Goal: Transaction & Acquisition: Purchase product/service

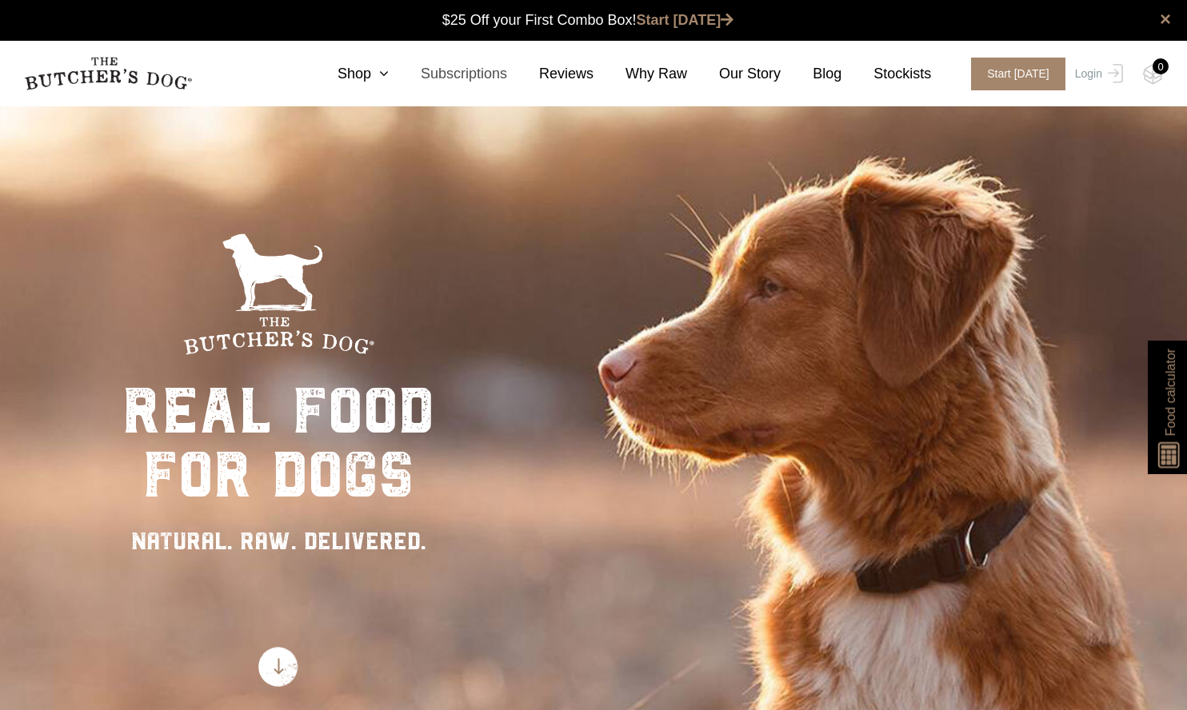
click at [398, 78] on link "Subscriptions" at bounding box center [448, 74] width 118 height 22
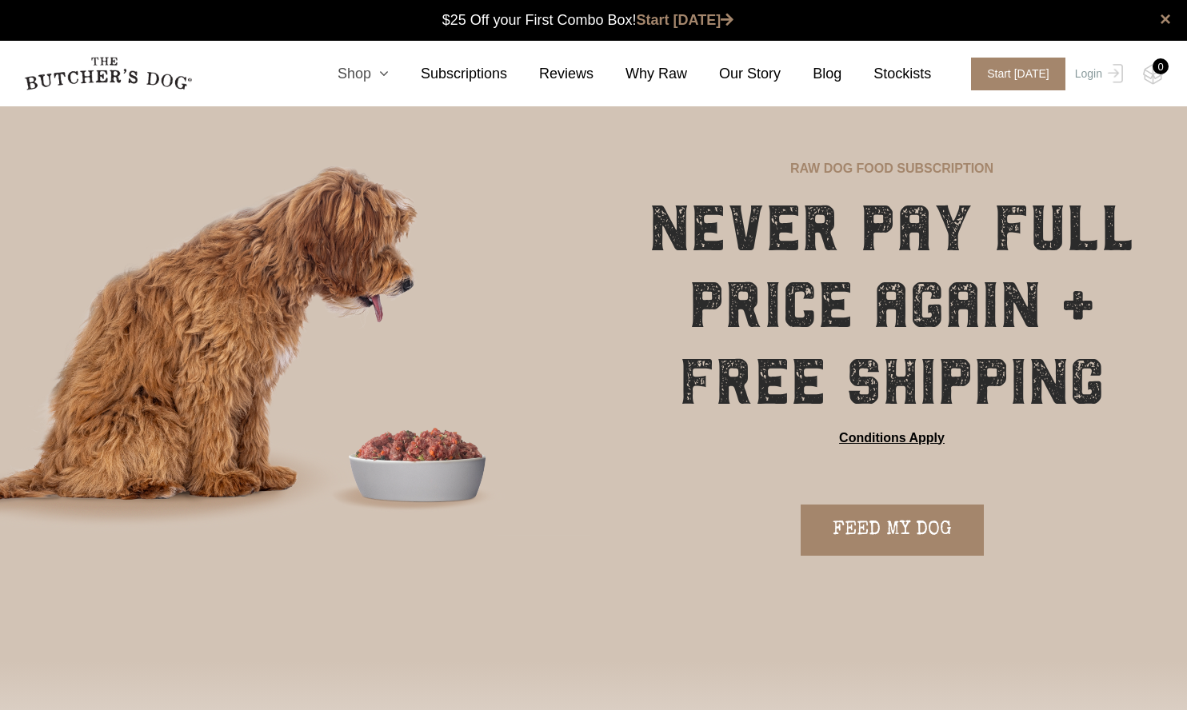
scroll to position [1, 0]
click at [386, 74] on icon at bounding box center [380, 73] width 18 height 14
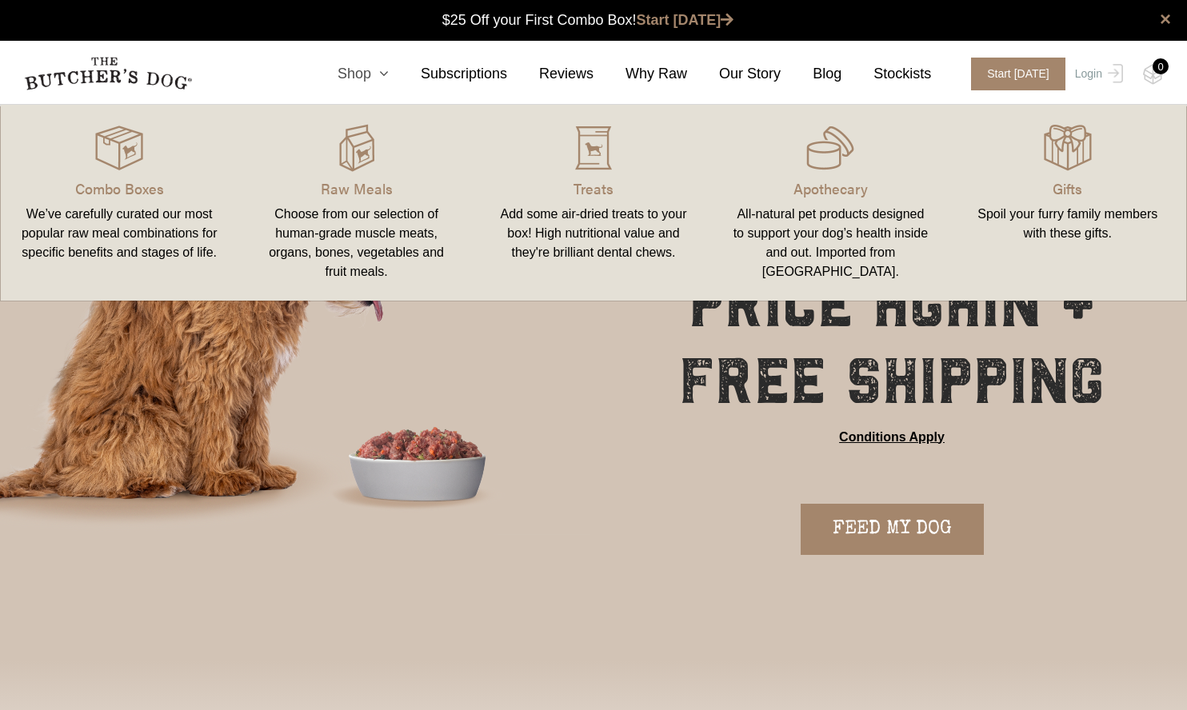
click at [386, 74] on icon at bounding box center [380, 73] width 18 height 14
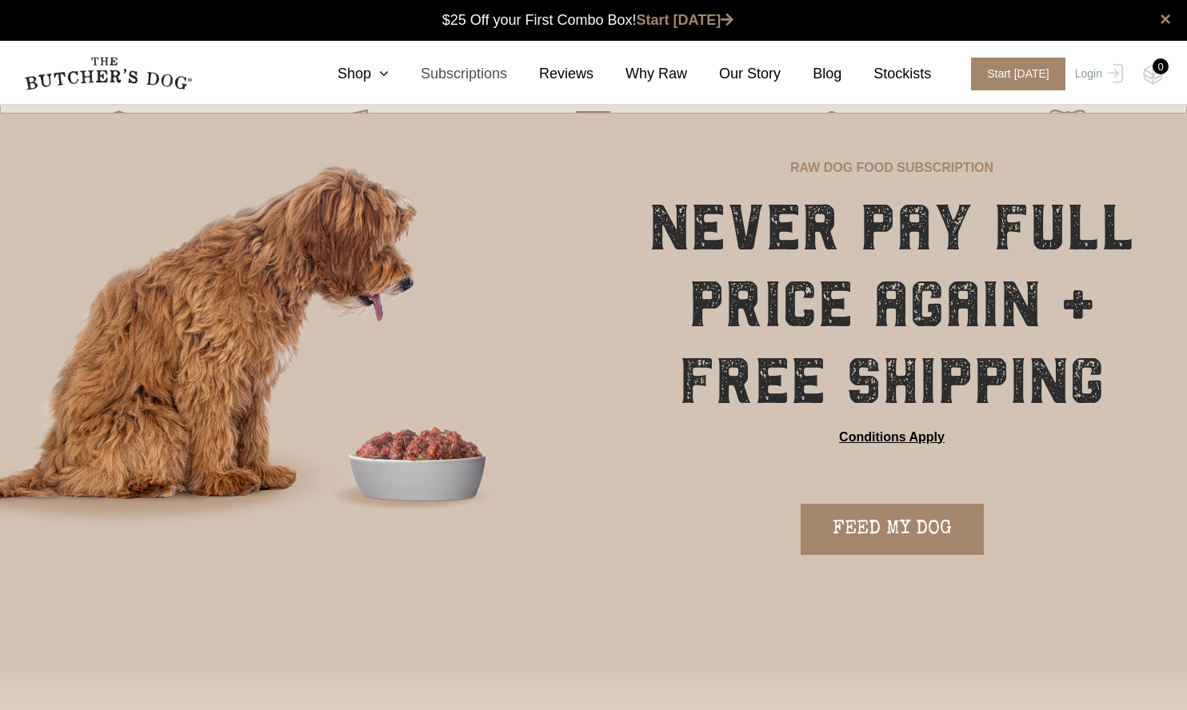
click at [476, 78] on link "Subscriptions" at bounding box center [448, 74] width 118 height 22
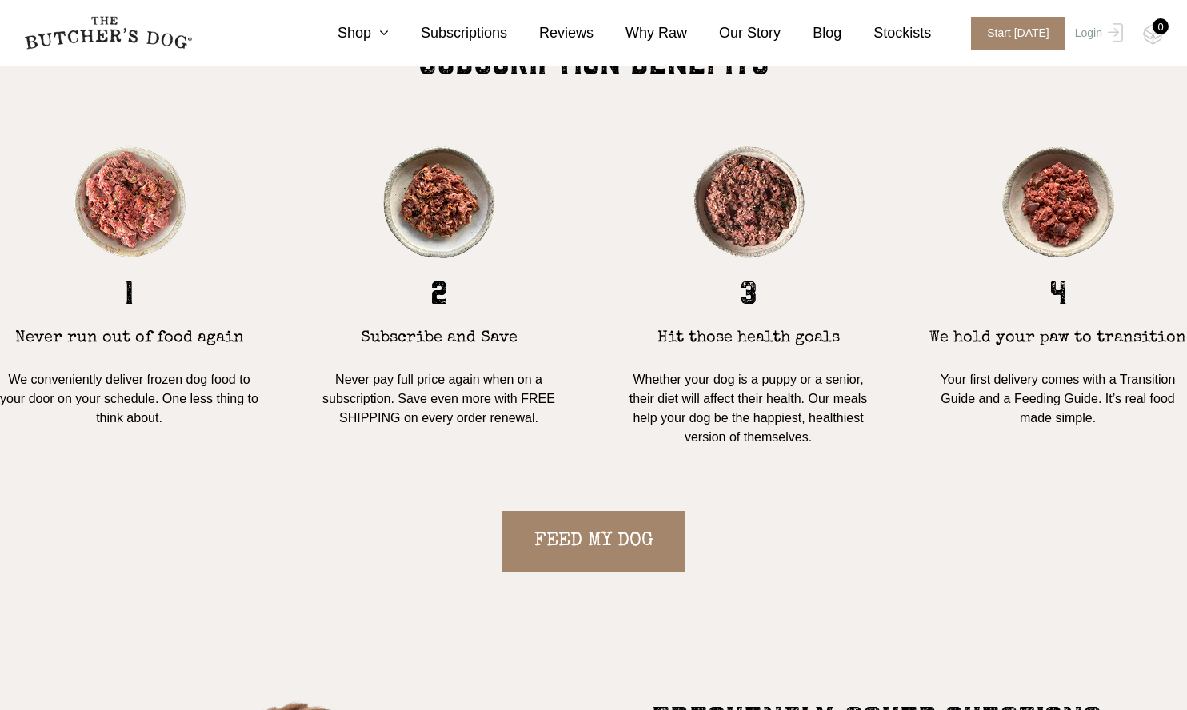
scroll to position [1563, 0]
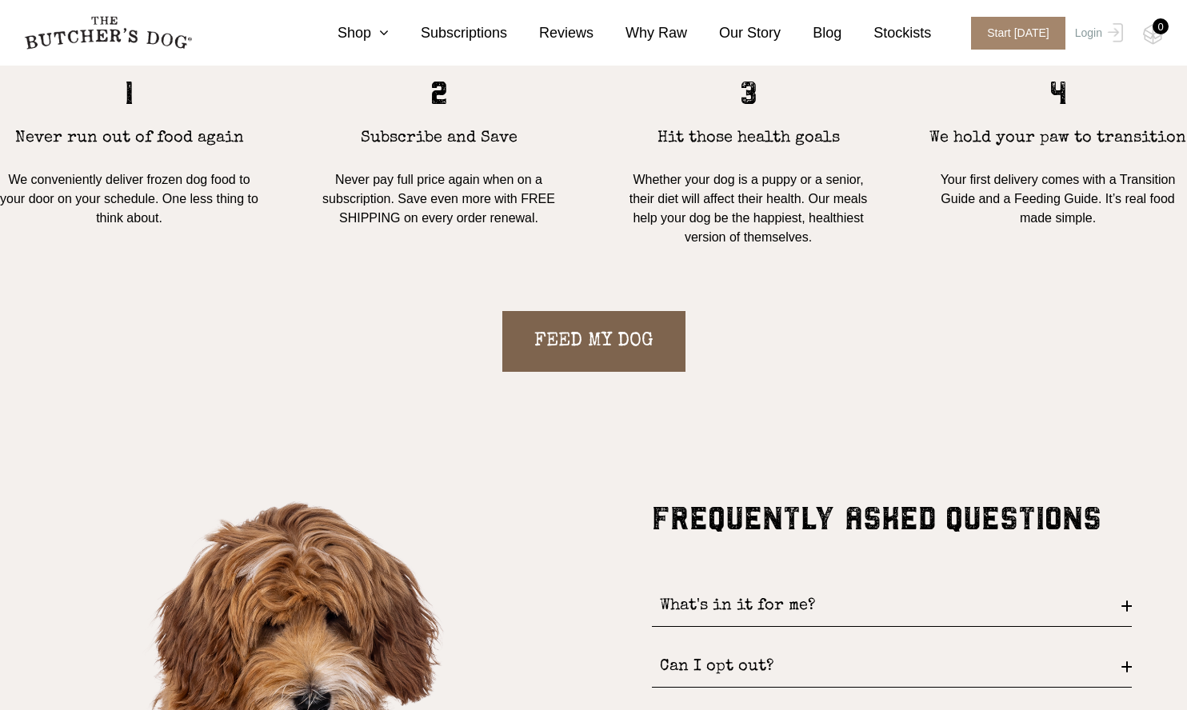
click at [595, 346] on link "FEED MY DOG" at bounding box center [593, 341] width 183 height 61
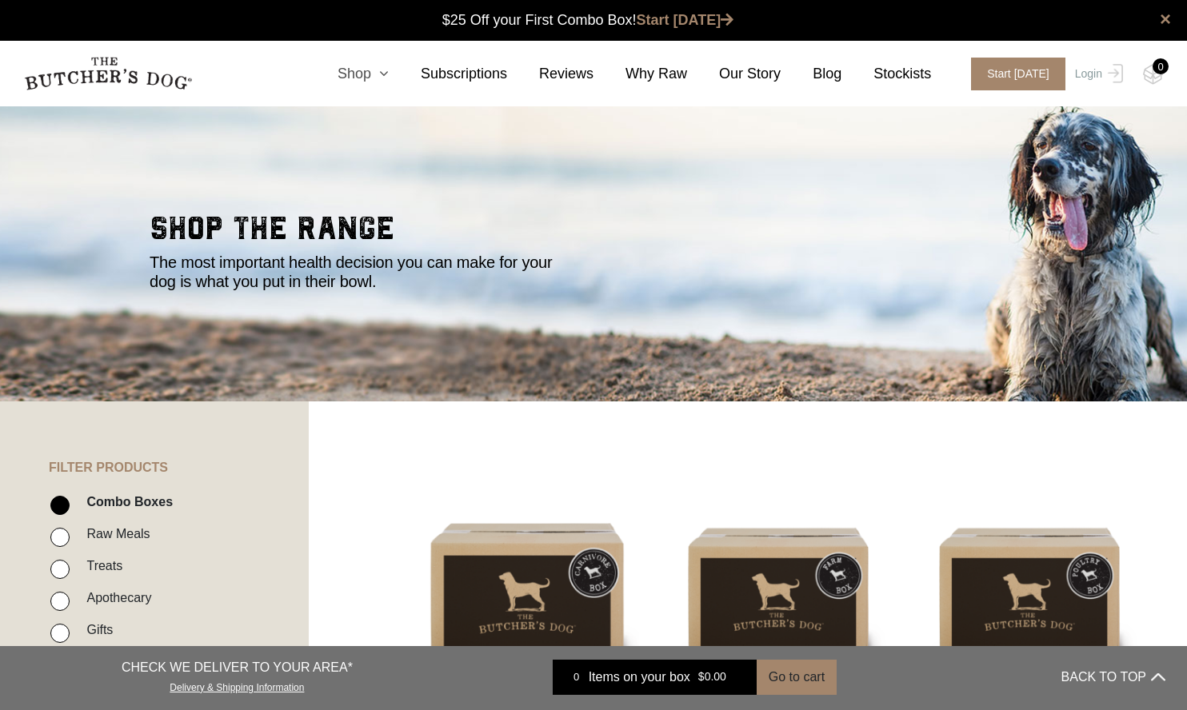
click at [367, 74] on link "Shop" at bounding box center [347, 74] width 83 height 22
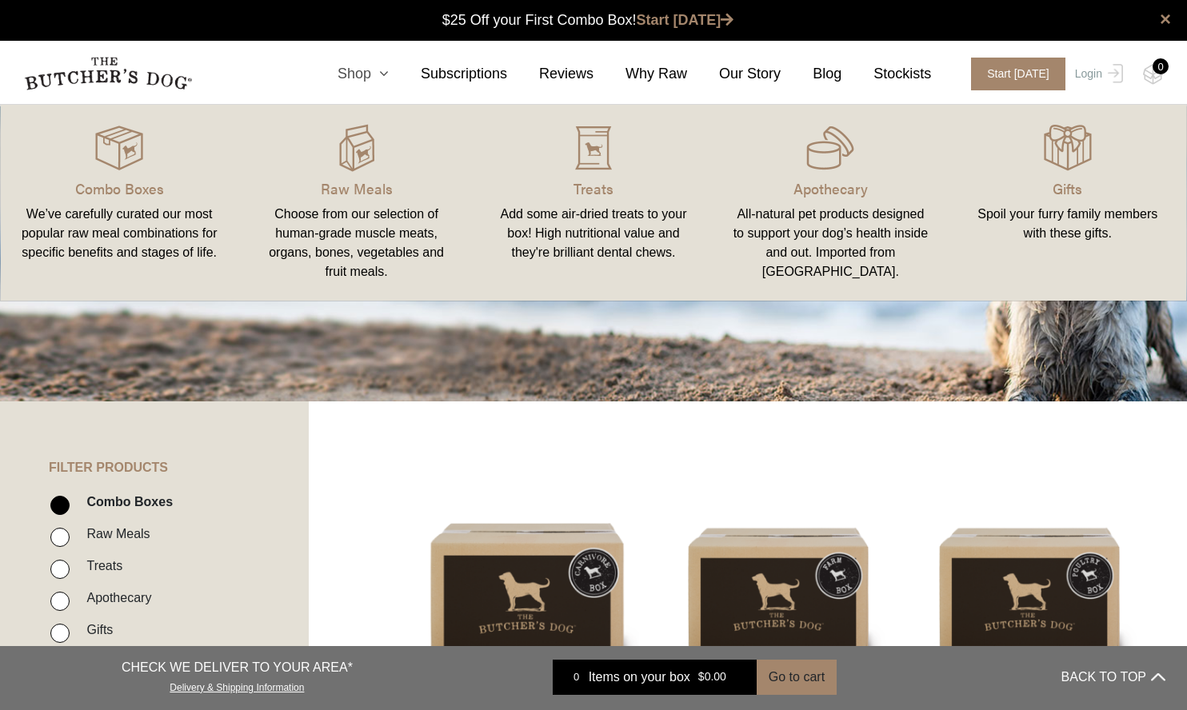
click at [389, 75] on icon at bounding box center [380, 73] width 18 height 14
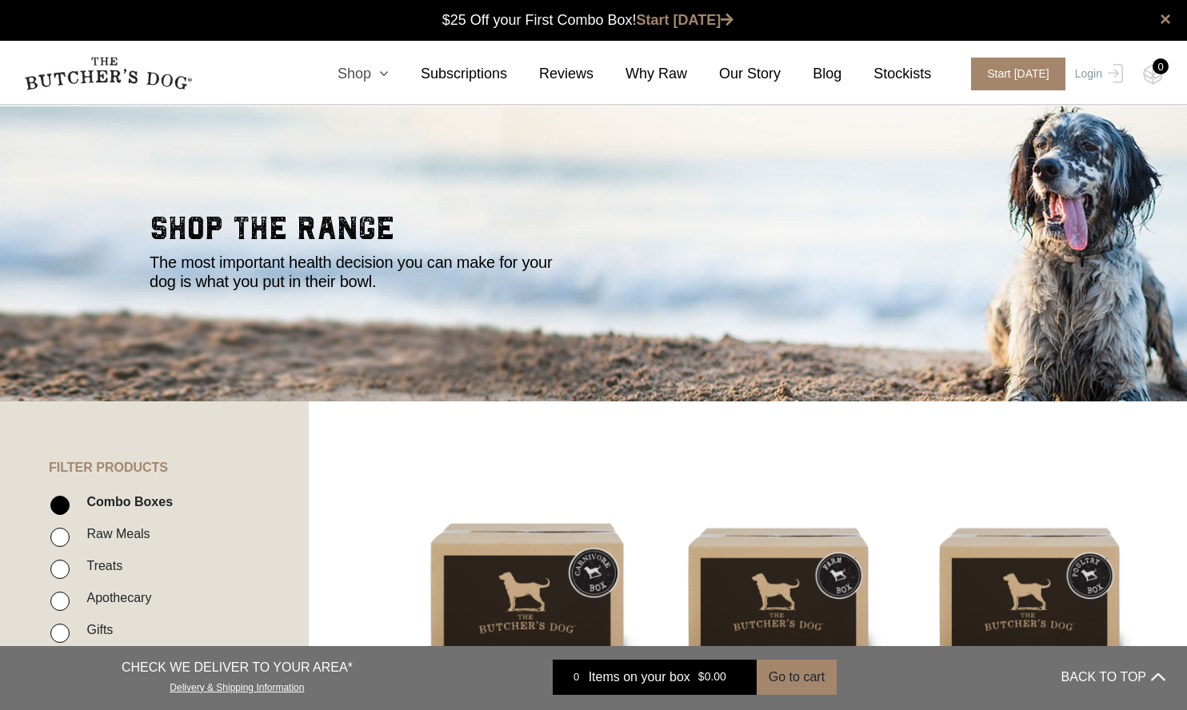
click at [389, 75] on icon at bounding box center [380, 73] width 18 height 14
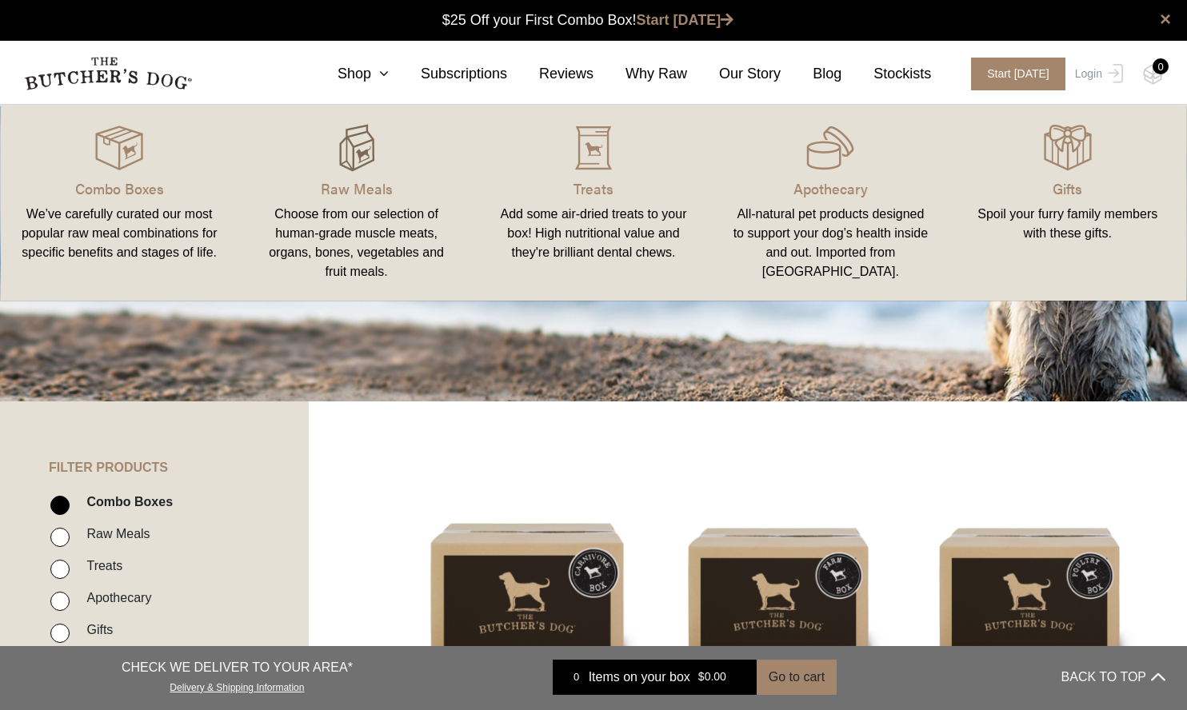
click at [352, 152] on img at bounding box center [357, 148] width 48 height 48
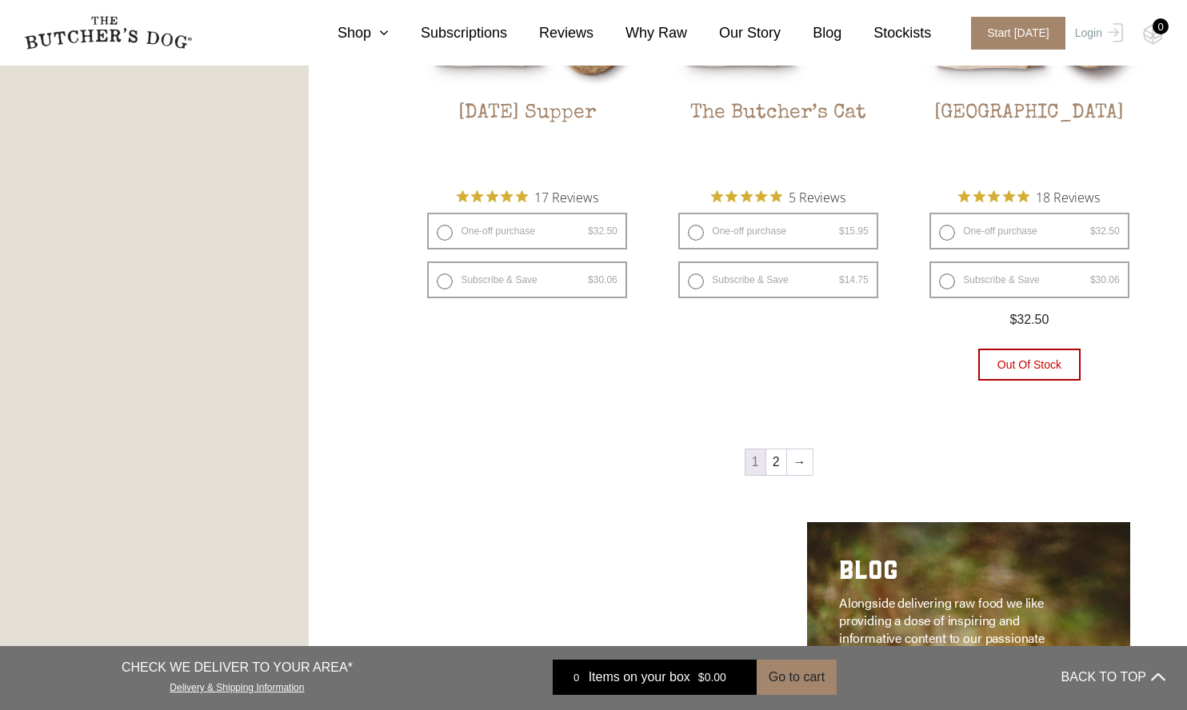
scroll to position [2115, 0]
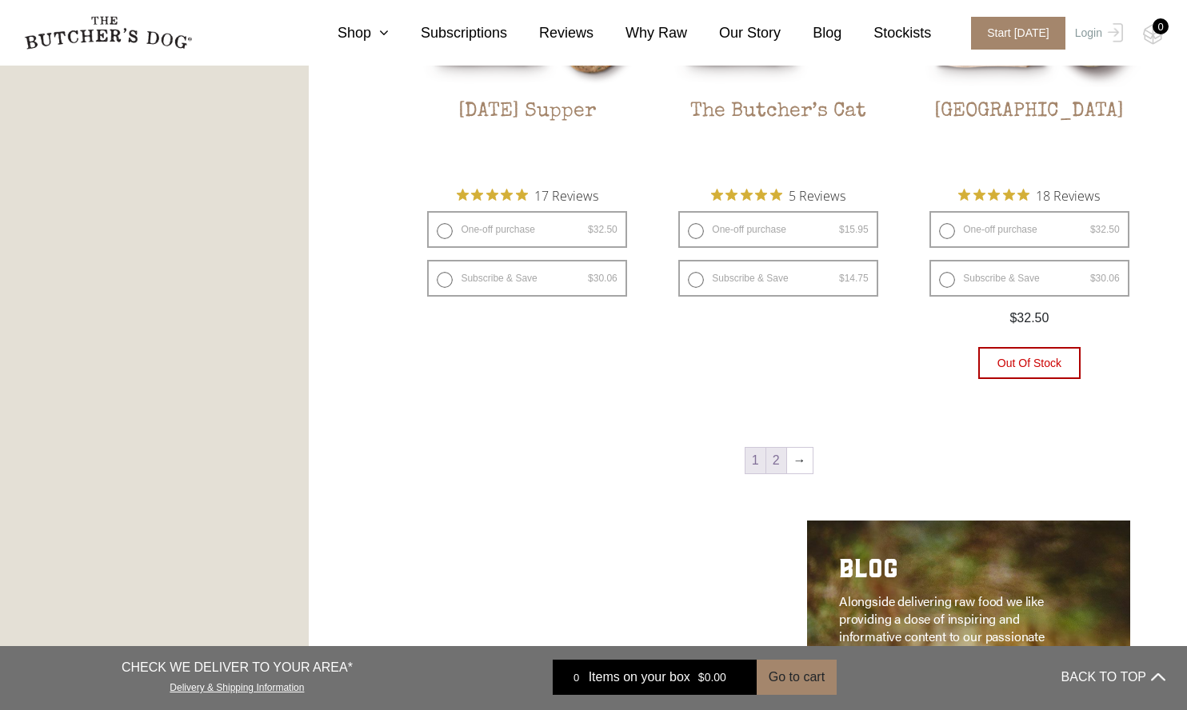
click at [778, 461] on link "2" at bounding box center [776, 461] width 20 height 26
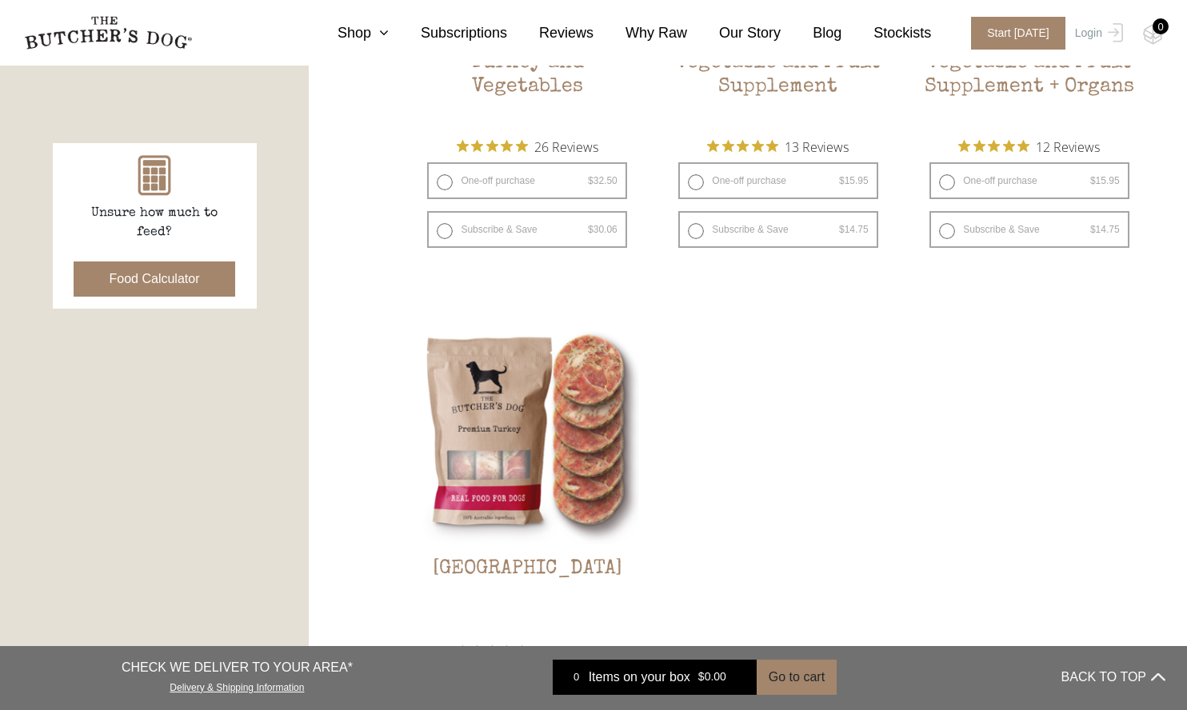
scroll to position [1396, 0]
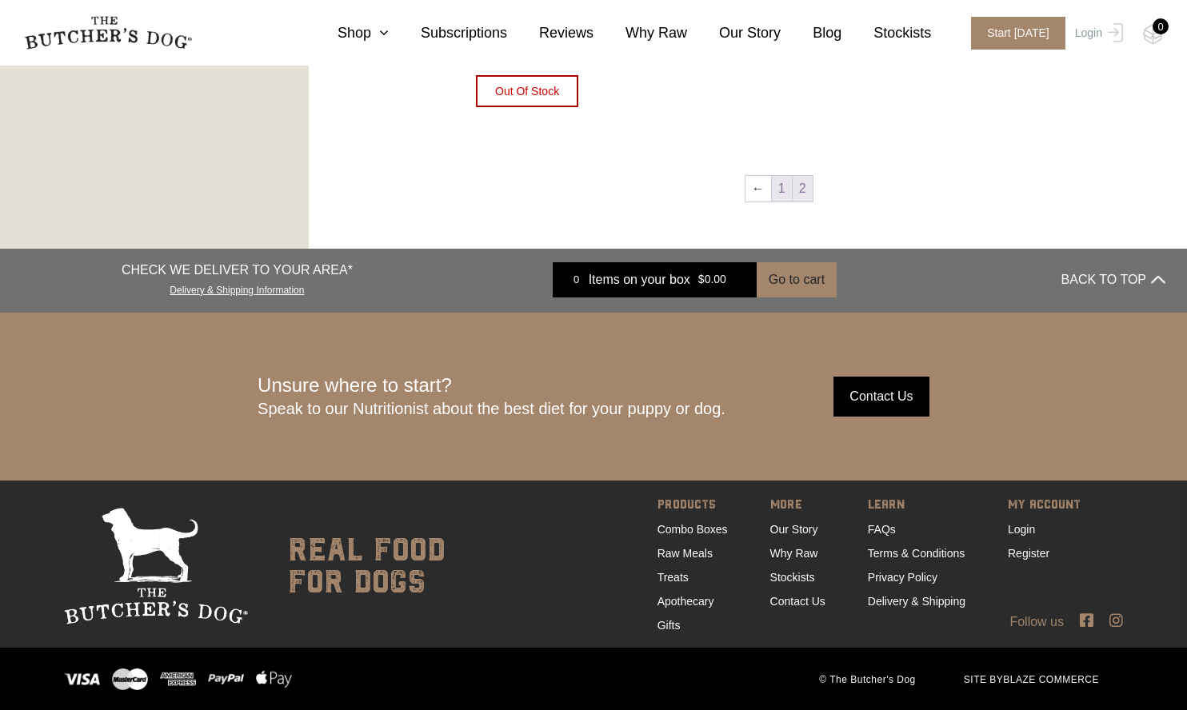
click at [777, 190] on link "1" at bounding box center [782, 189] width 20 height 26
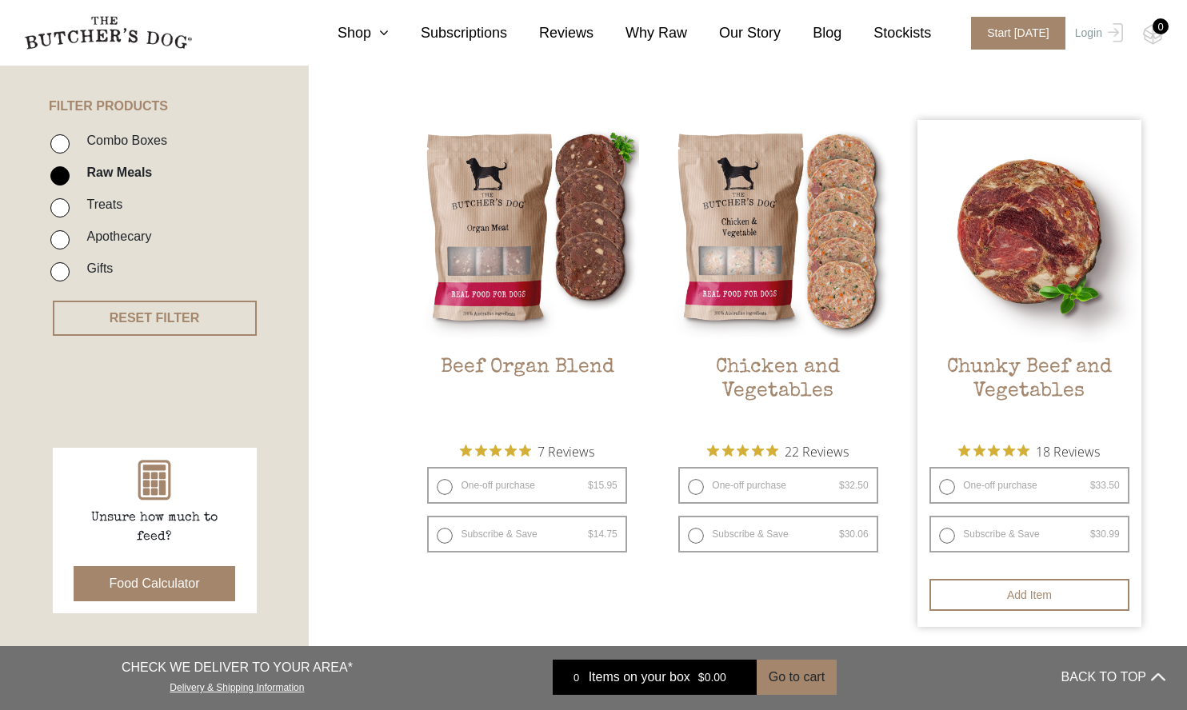
scroll to position [361, 0]
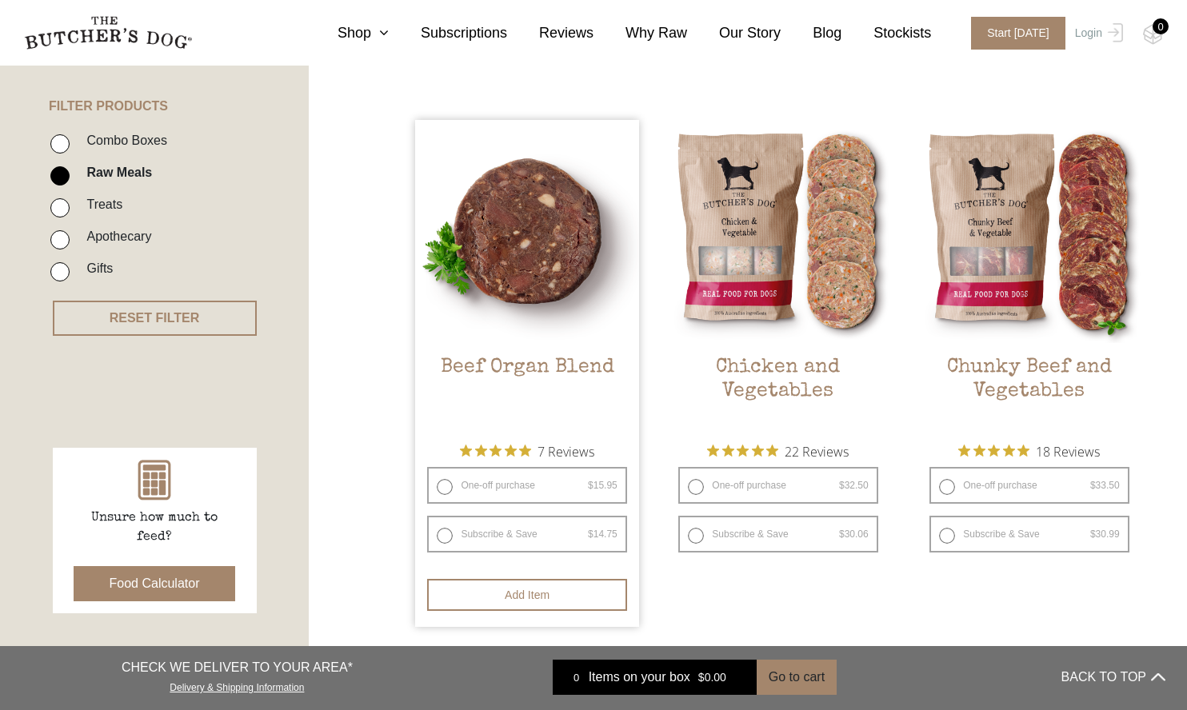
click at [506, 486] on label "One-off purchase $ 15.95 — or subscribe and save 7.5%" at bounding box center [526, 485] width 199 height 37
radio input "true"
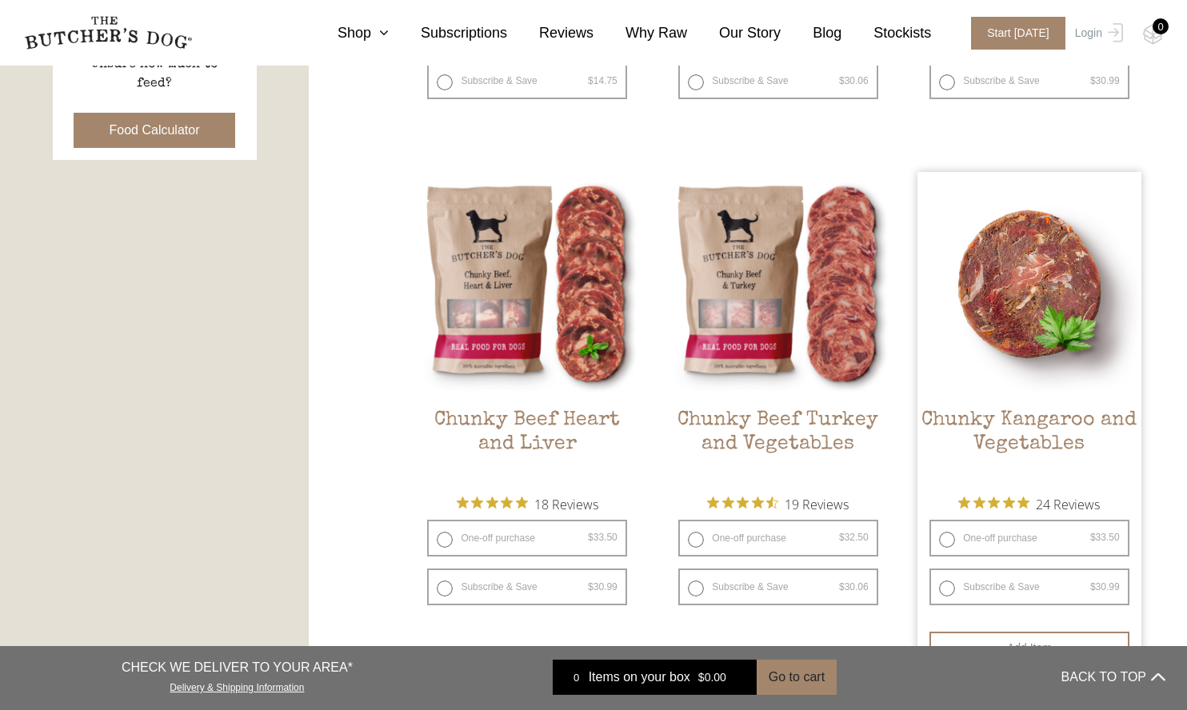
scroll to position [847, 0]
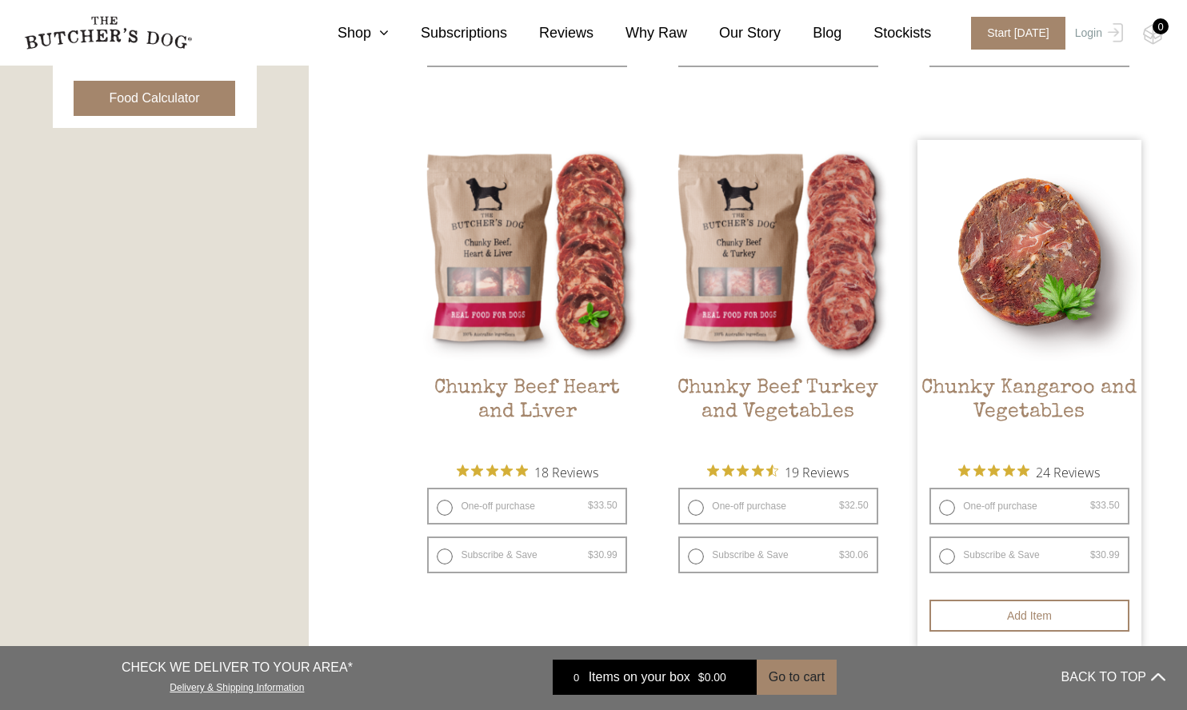
click at [1001, 503] on label "One-off purchase $ 33.50 — or subscribe and save 7.5%" at bounding box center [1028, 506] width 199 height 37
radio input "true"
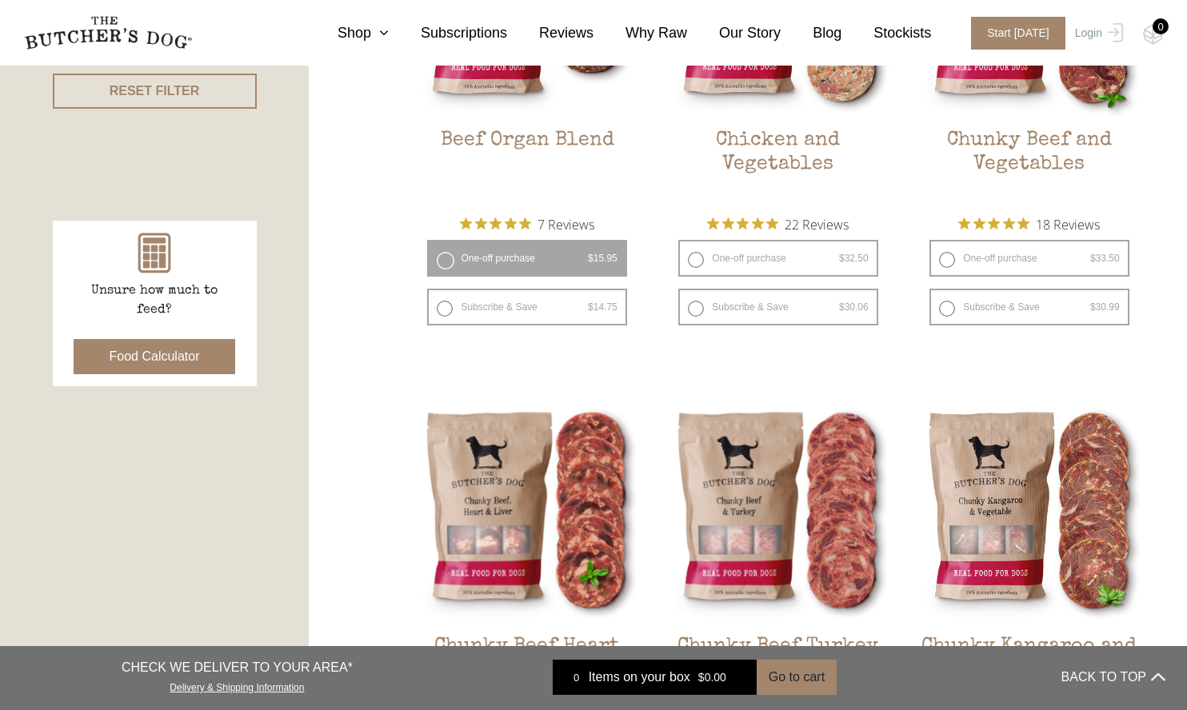
scroll to position [586, 0]
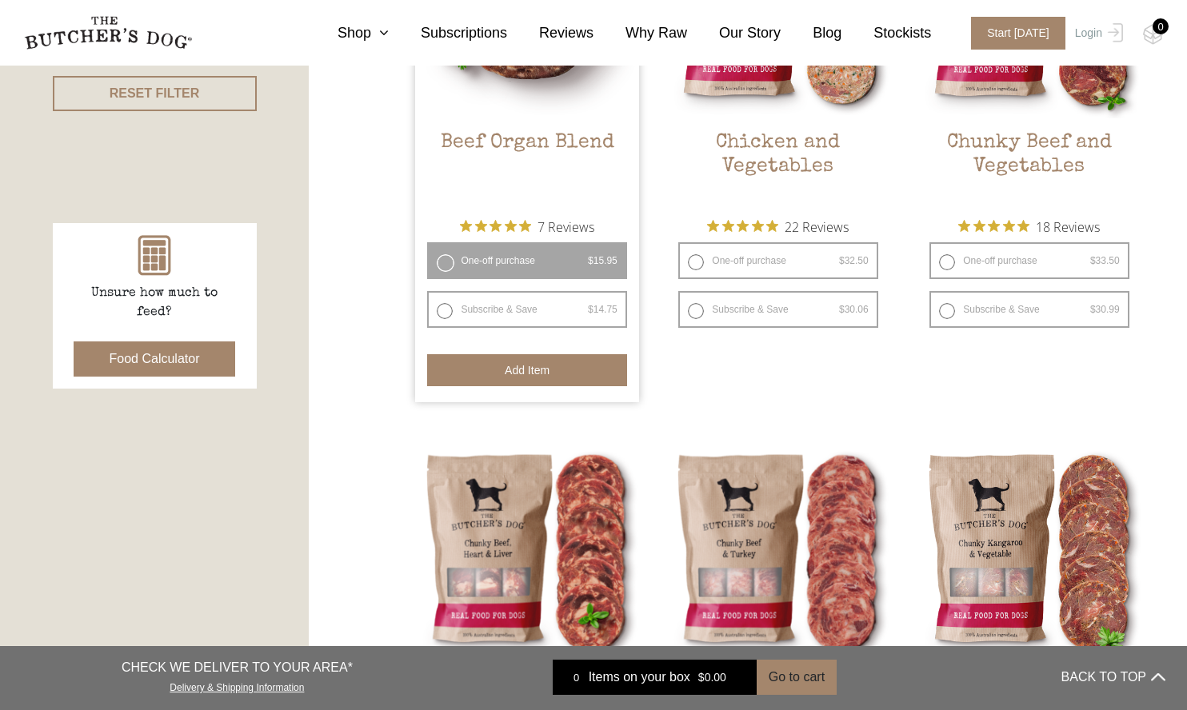
click at [529, 372] on button "Add item" at bounding box center [526, 370] width 199 height 32
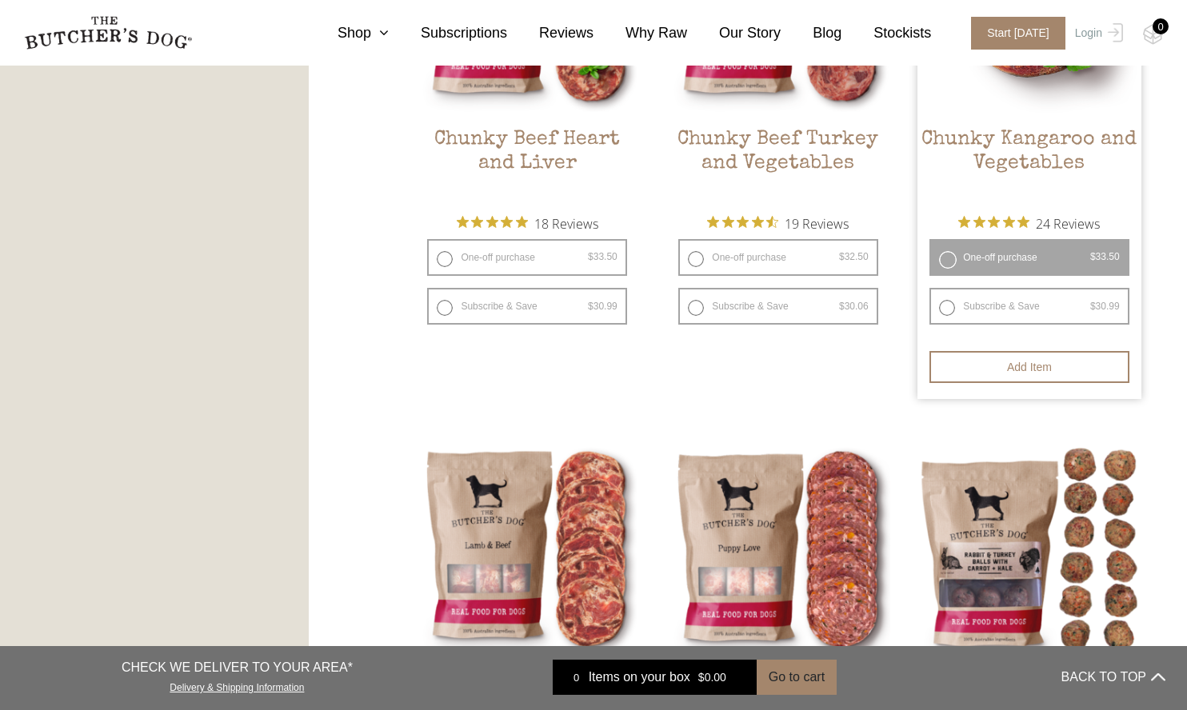
scroll to position [1136, 0]
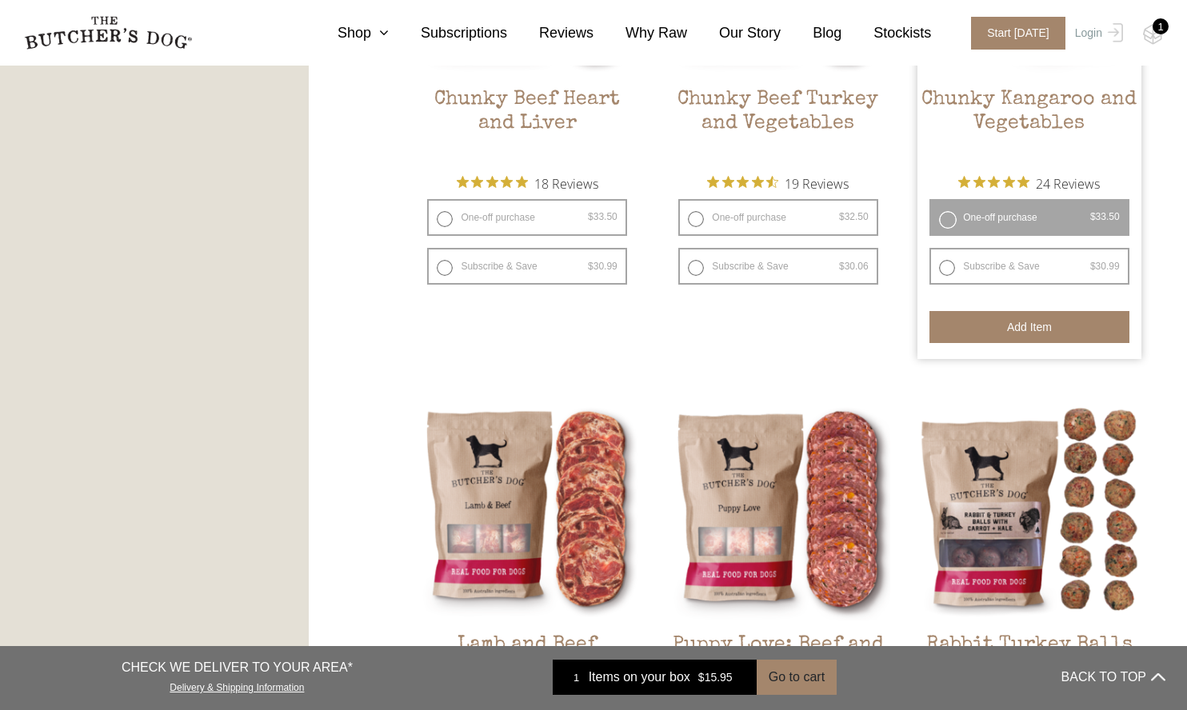
click at [1029, 324] on button "Add item" at bounding box center [1028, 327] width 199 height 32
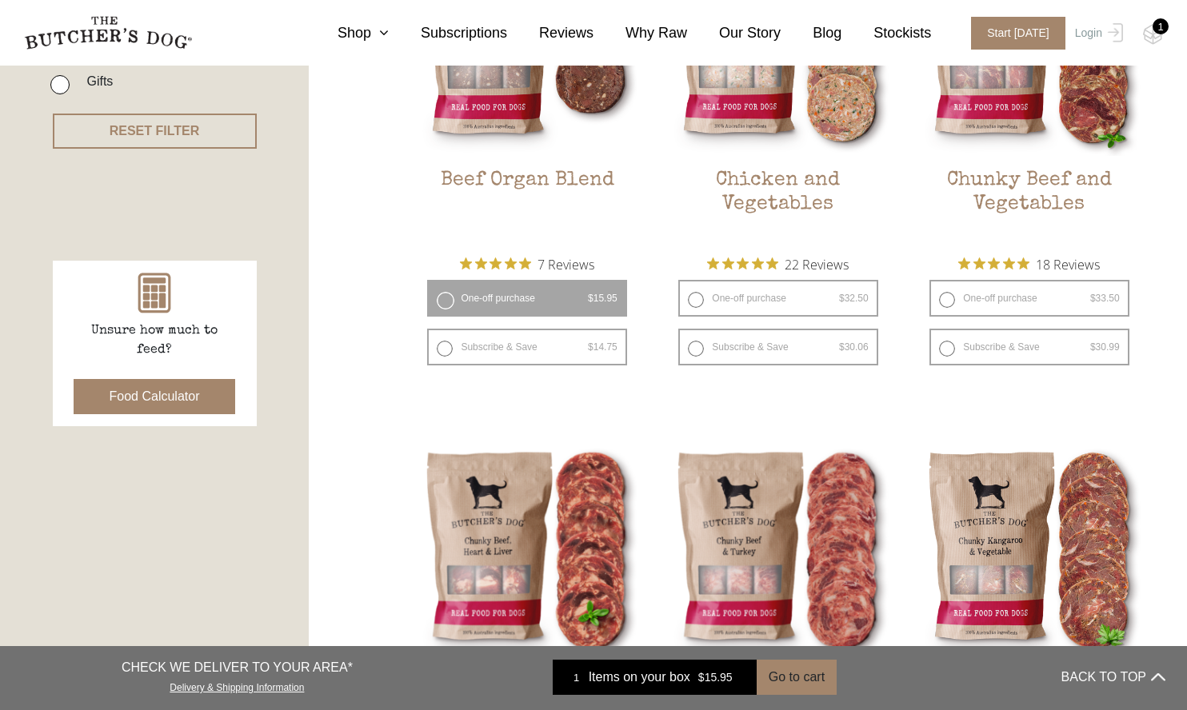
scroll to position [0, 0]
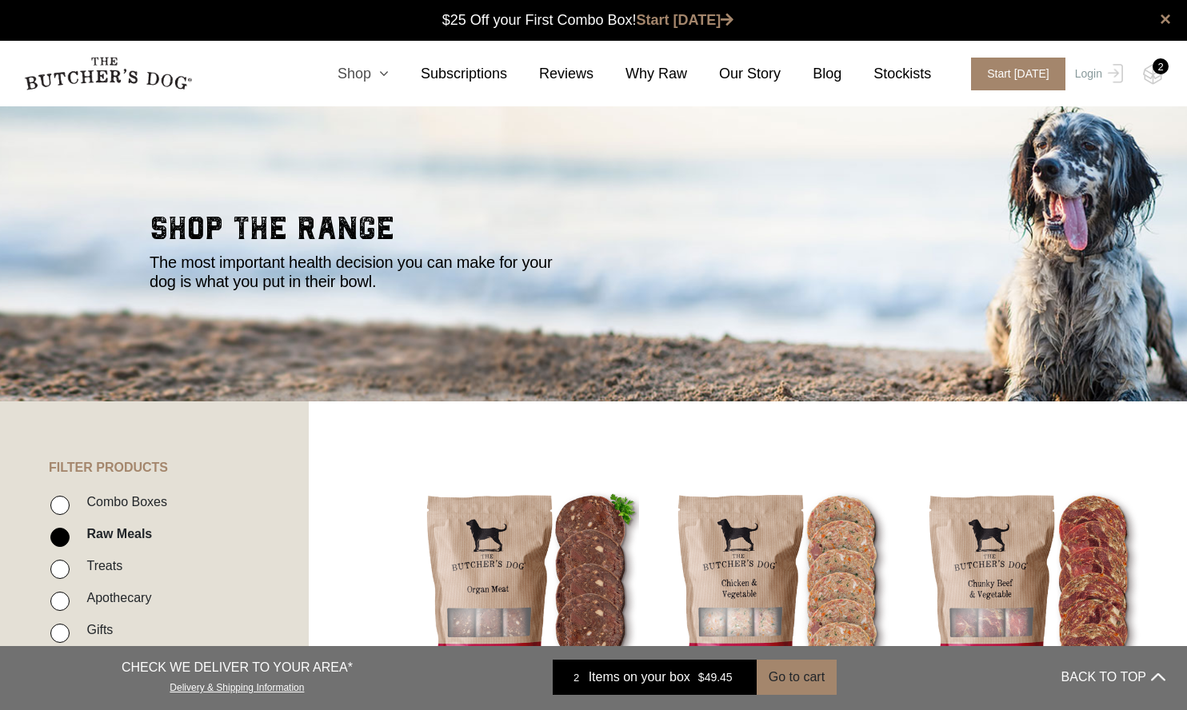
click at [385, 80] on icon at bounding box center [380, 73] width 18 height 14
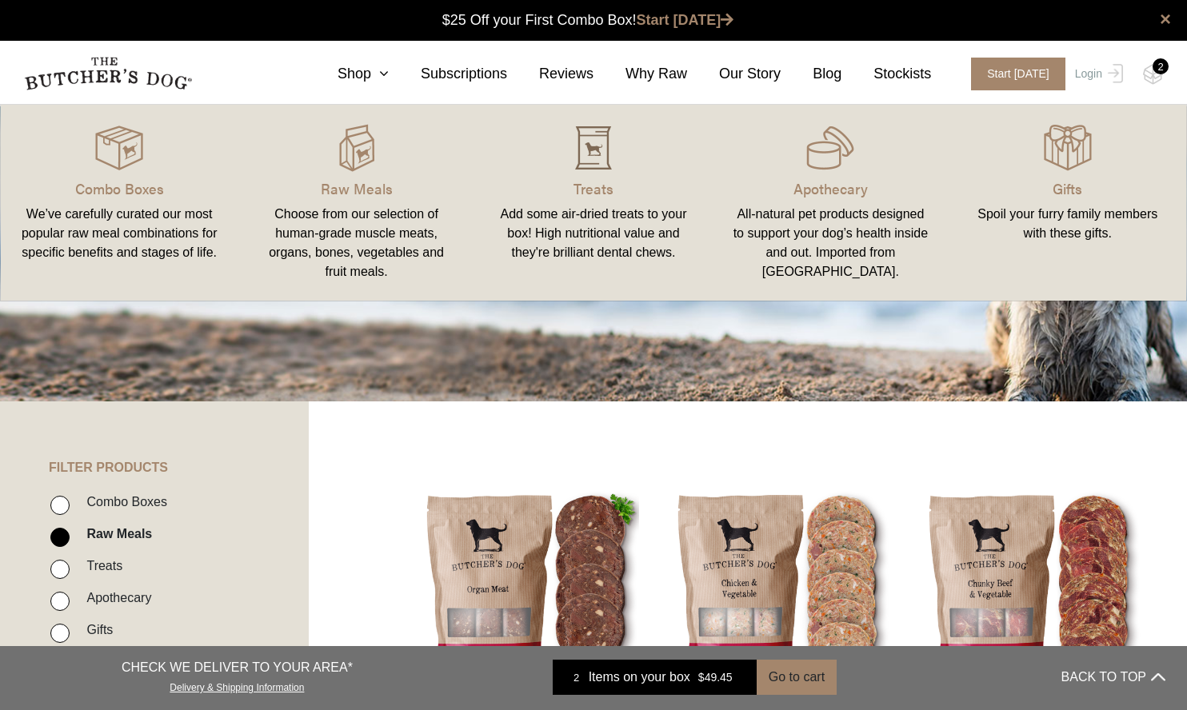
click at [591, 146] on img at bounding box center [593, 148] width 48 height 48
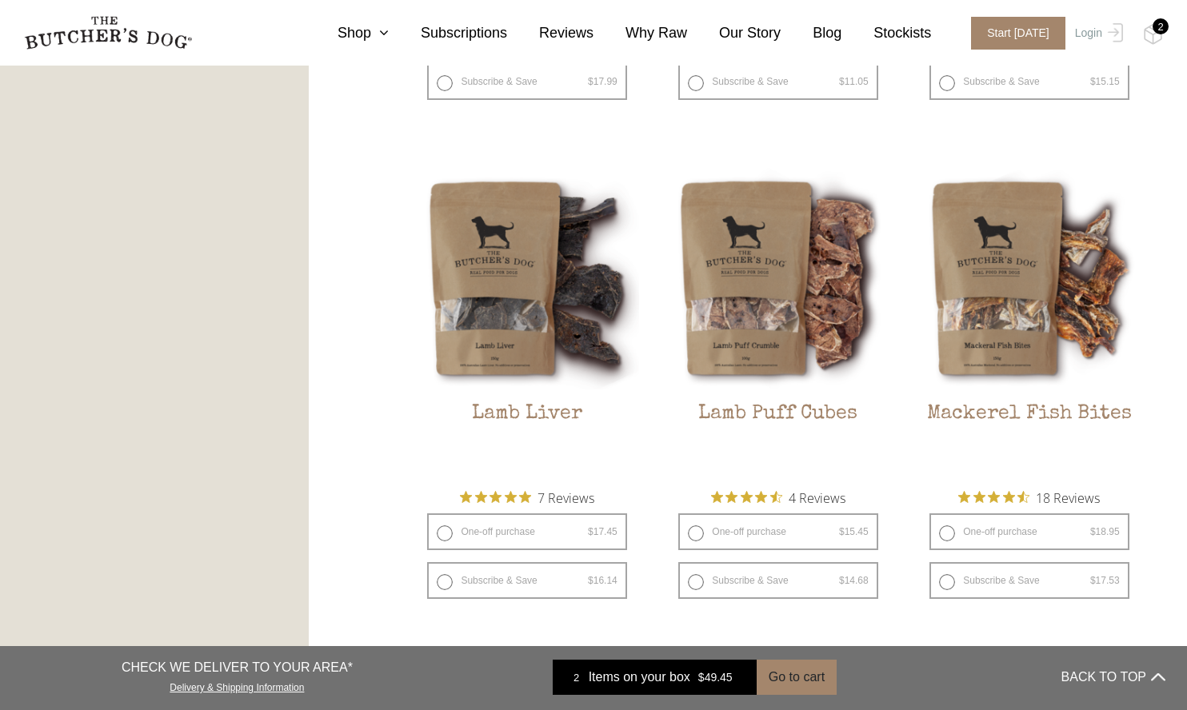
scroll to position [1779, 0]
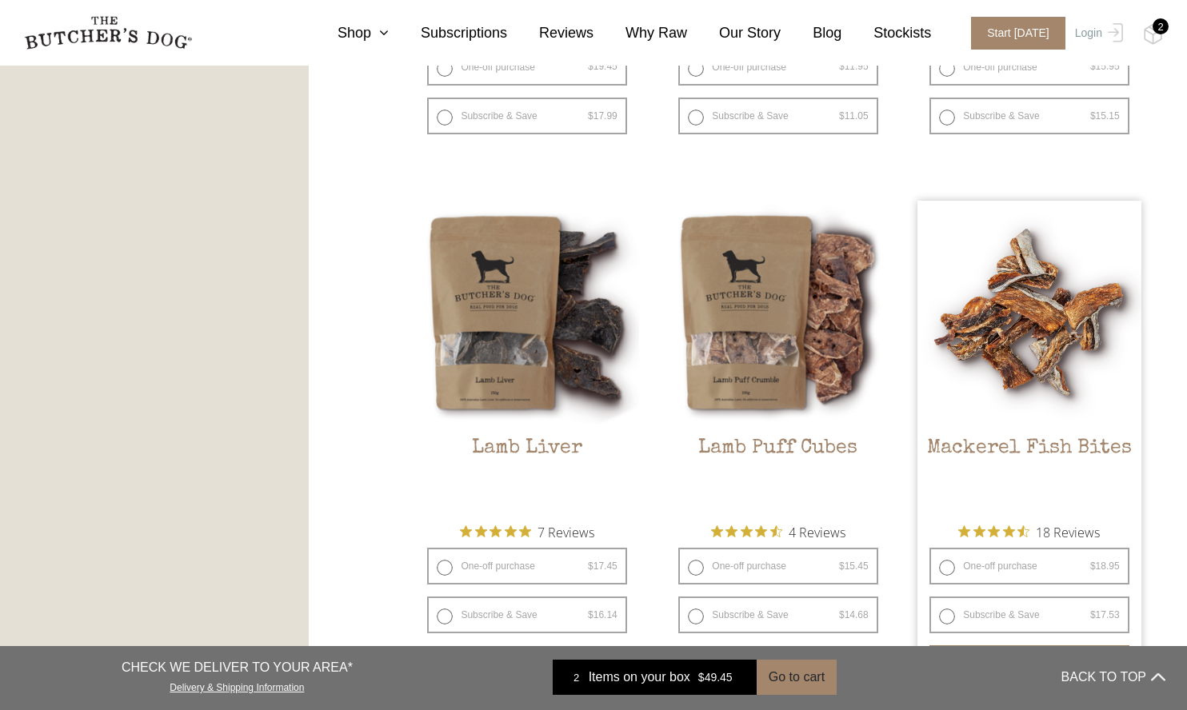
click at [946, 572] on label "One-off purchase $ 18.95 — or subscribe and save 7.5%" at bounding box center [1028, 566] width 199 height 37
radio input "true"
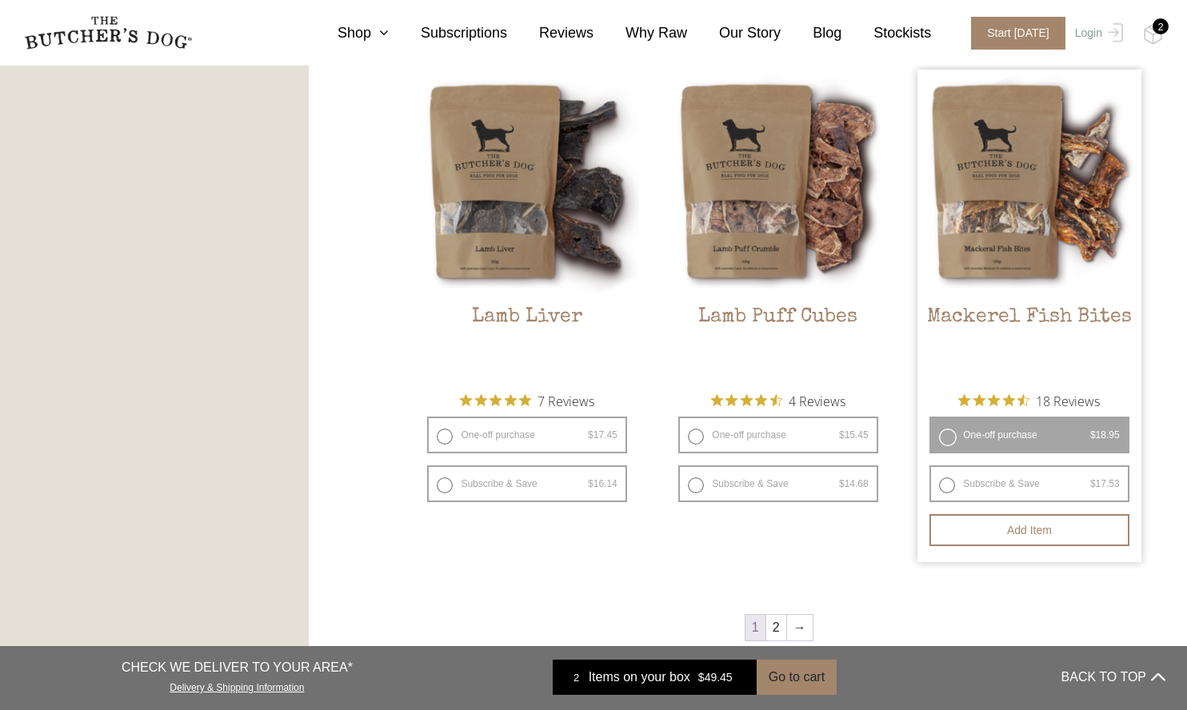
scroll to position [1946, 0]
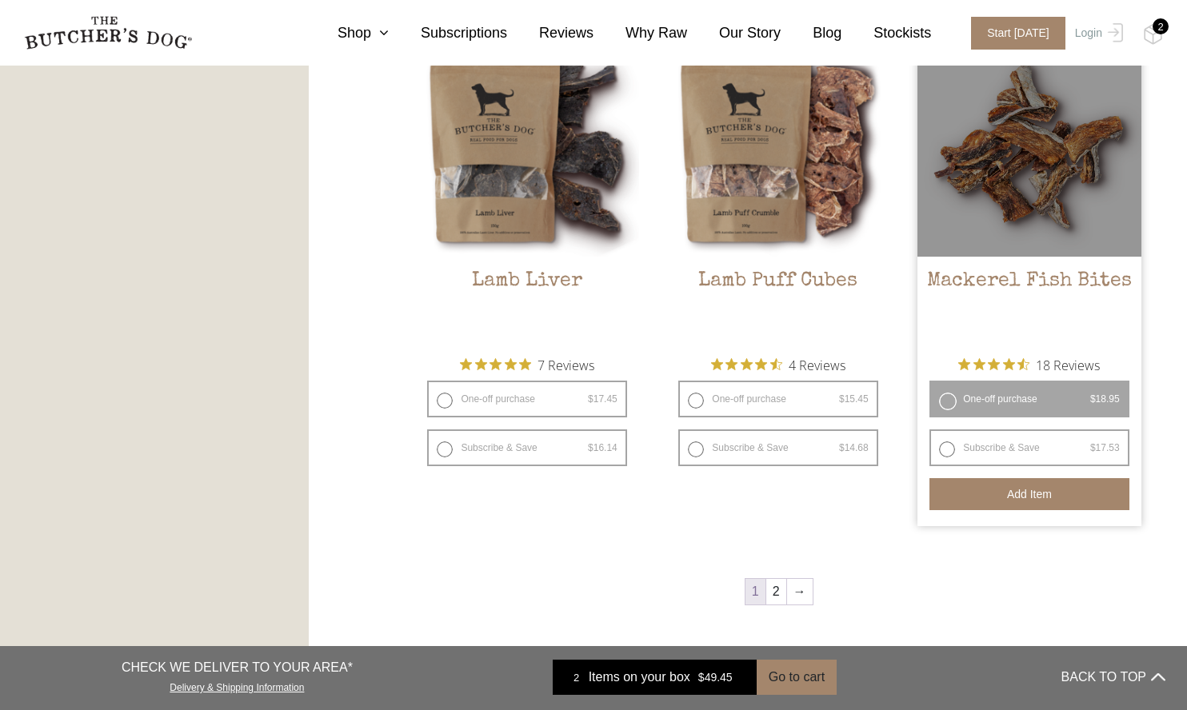
click at [1019, 503] on button "Add item" at bounding box center [1028, 494] width 199 height 32
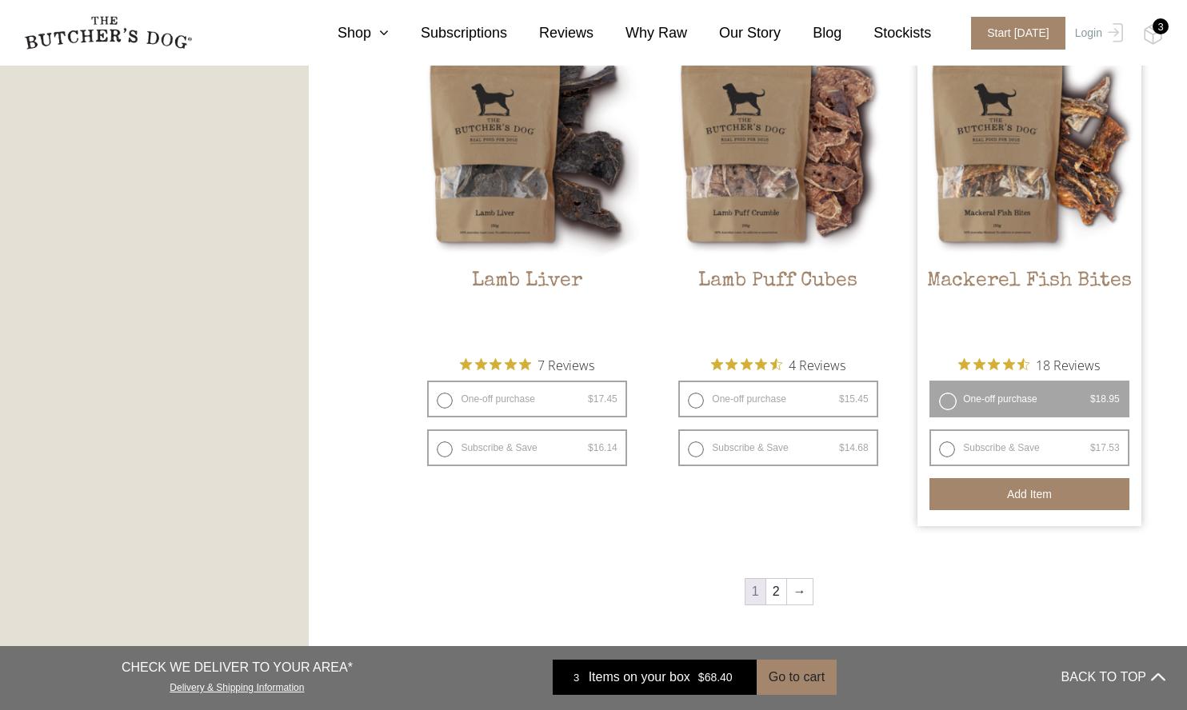
click at [637, 675] on span "Items on your box" at bounding box center [640, 677] width 102 height 19
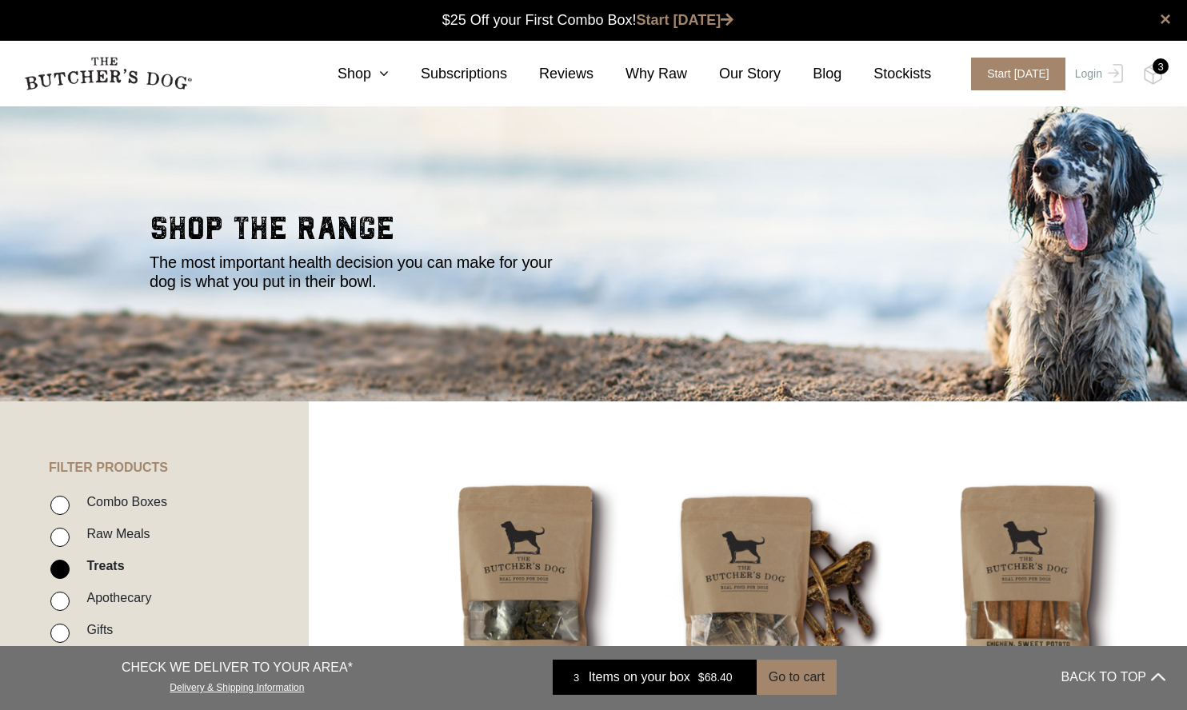
scroll to position [1, 0]
click at [797, 674] on button "Go to cart" at bounding box center [797, 677] width 80 height 35
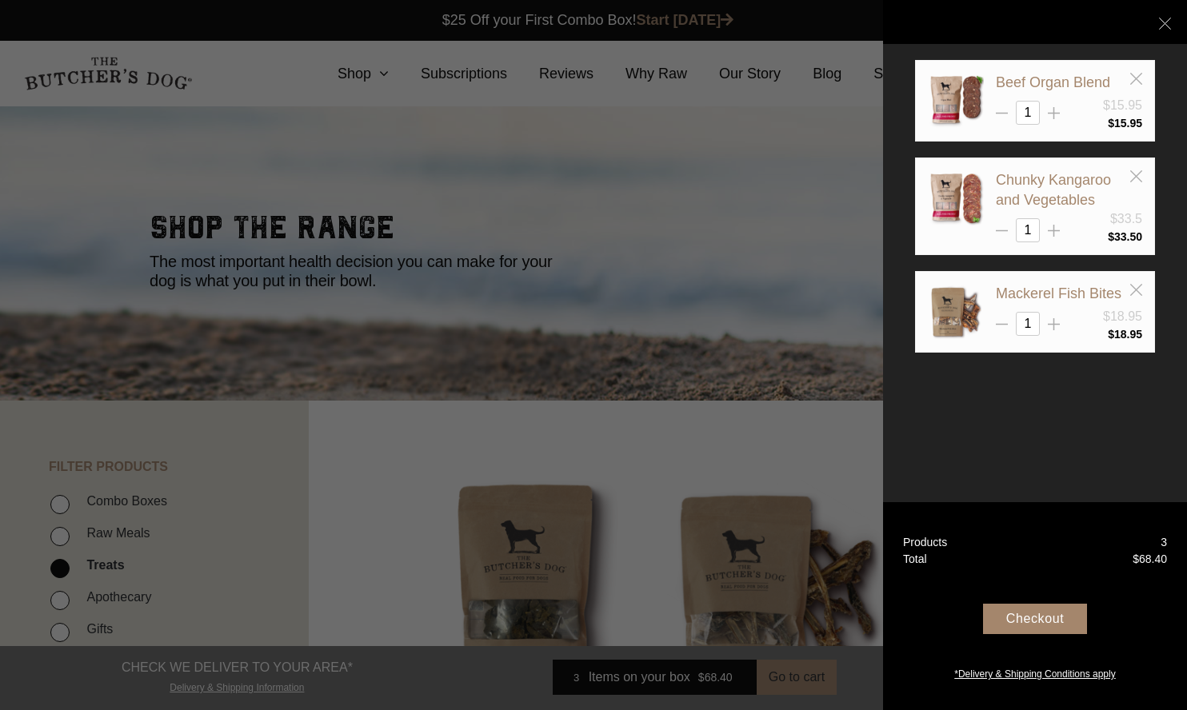
click at [1024, 614] on div "Checkout" at bounding box center [1035, 619] width 104 height 30
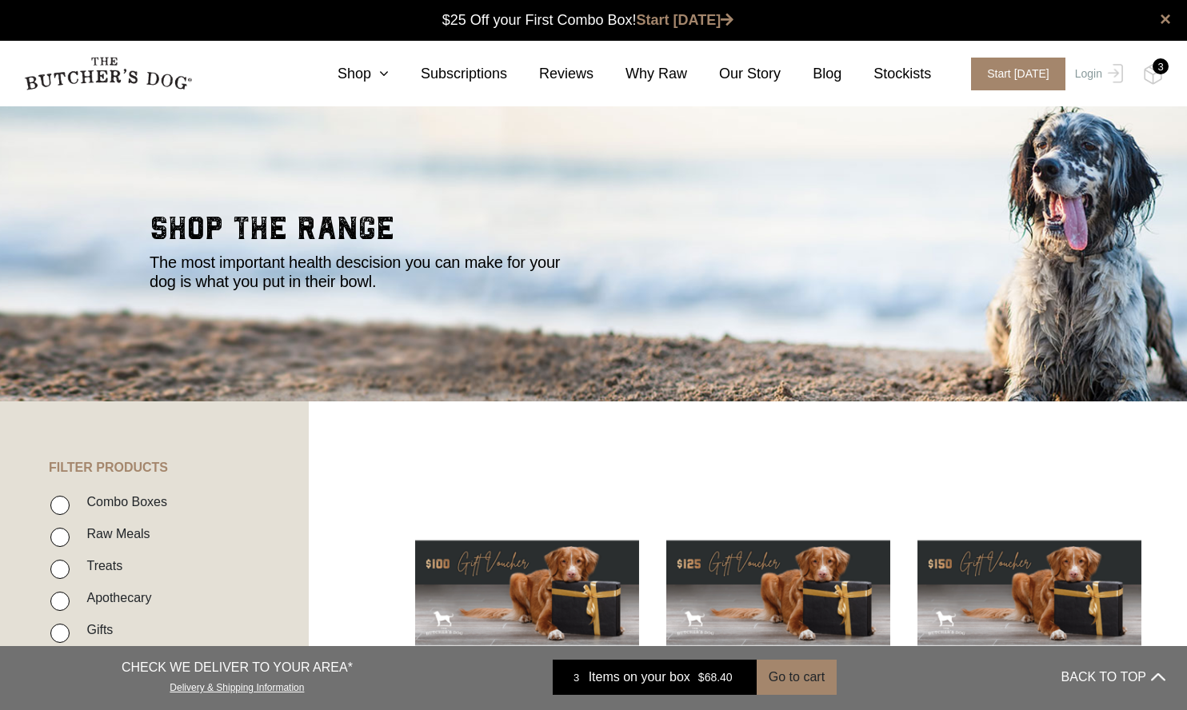
scroll to position [1, 0]
click at [369, 74] on link "Shop" at bounding box center [347, 74] width 83 height 22
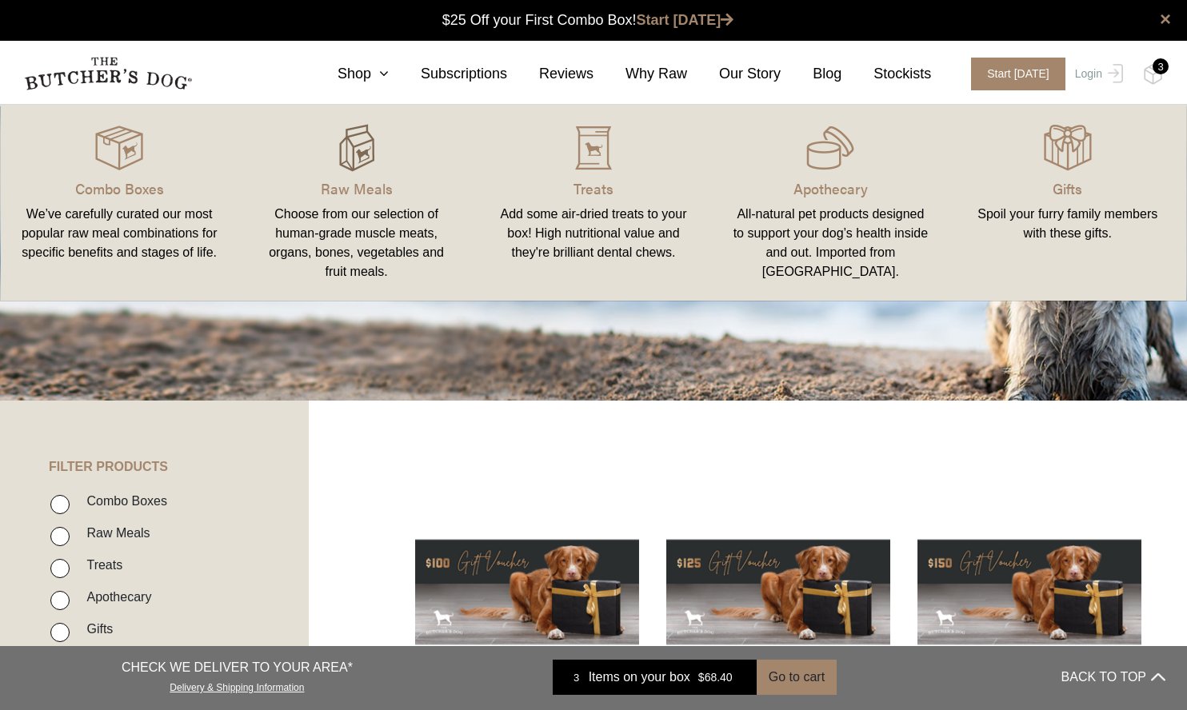
click at [355, 145] on img at bounding box center [357, 148] width 48 height 48
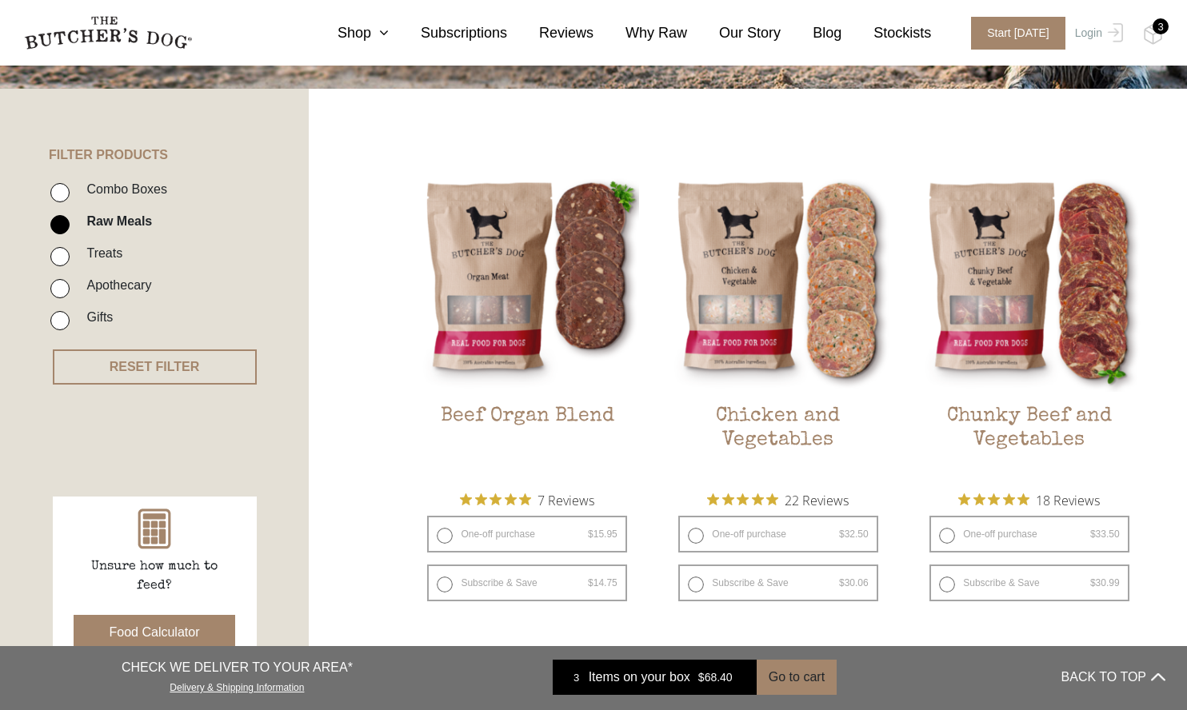
scroll to position [520, 0]
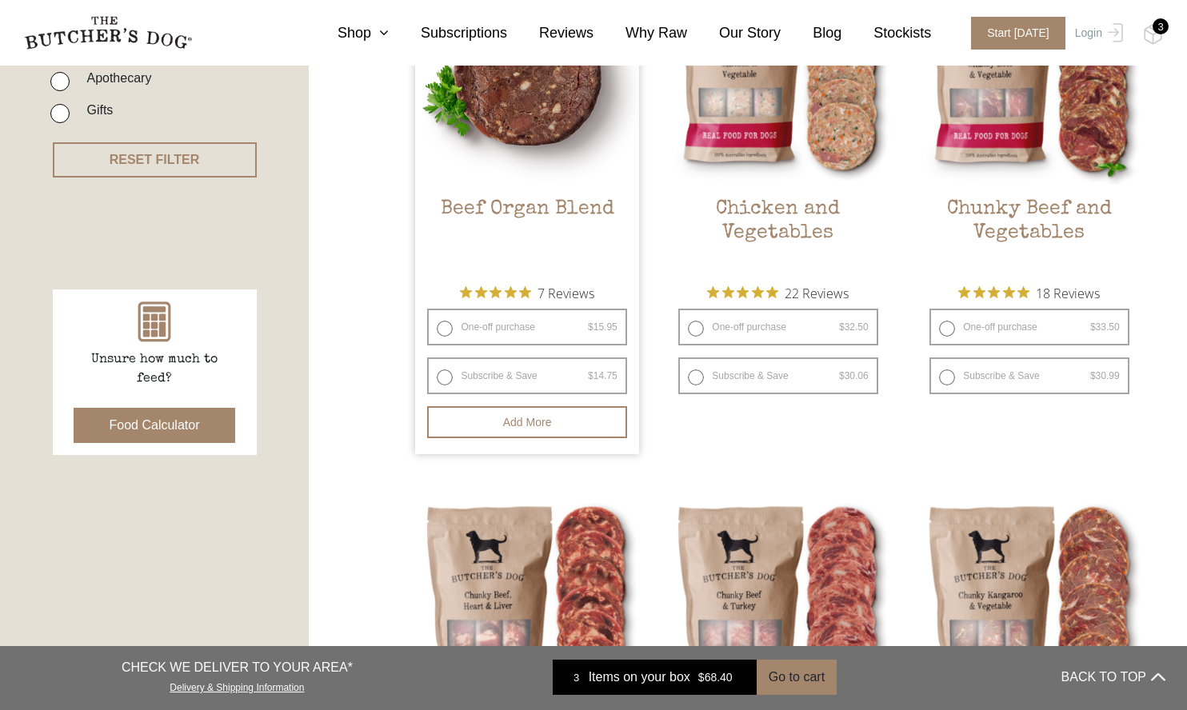
click at [561, 379] on label "Subscribe & Save $ 15.95 Original price was: $15.95. $ 14.75 Current price is: …" at bounding box center [526, 375] width 199 height 37
radio input "true"
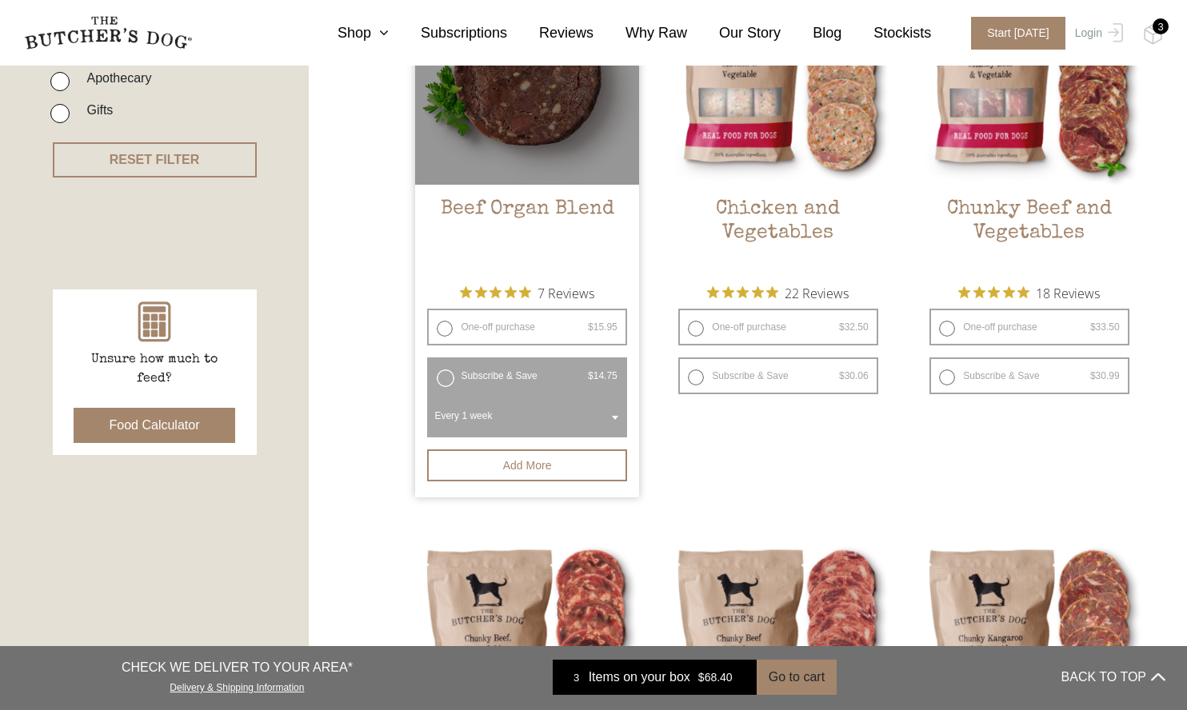
click at [512, 414] on span "Every 1 week" at bounding box center [526, 415] width 193 height 37
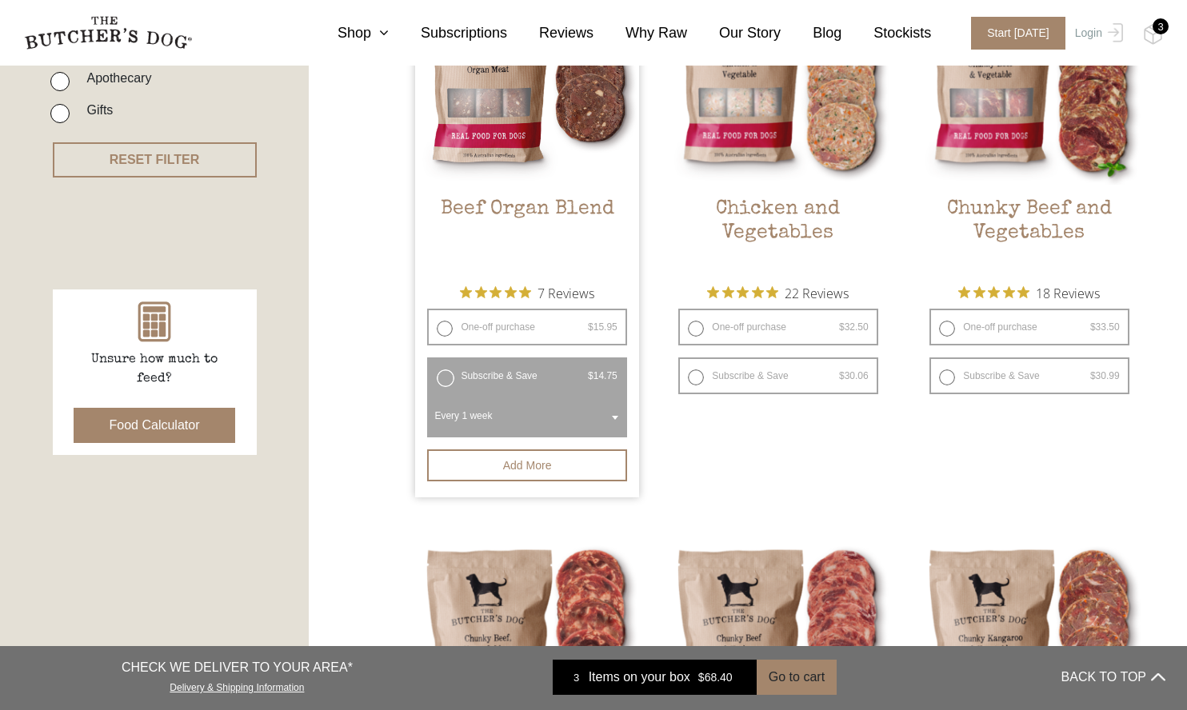
click at [1164, 29] on div "3" at bounding box center [1160, 26] width 16 height 16
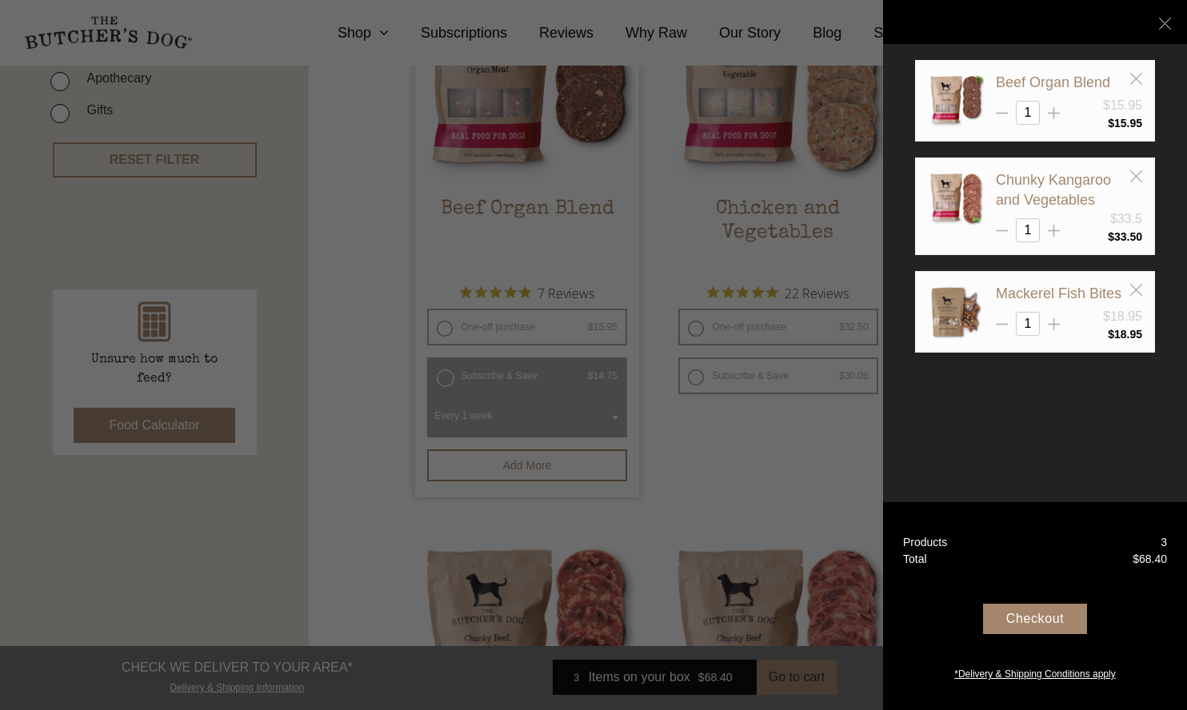
click at [1045, 622] on div "Checkout" at bounding box center [1035, 619] width 104 height 30
